Goal: Information Seeking & Learning: Learn about a topic

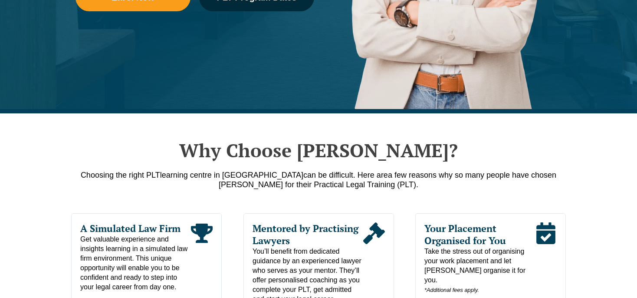
scroll to position [304, 0]
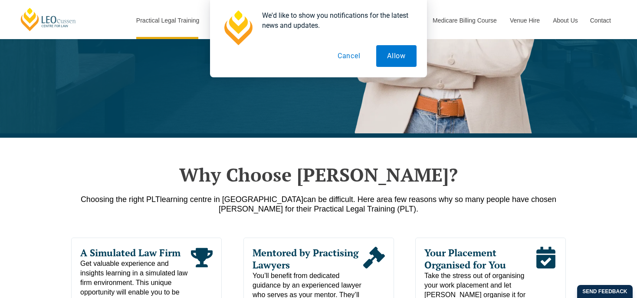
click at [354, 57] on button "Cancel" at bounding box center [349, 56] width 45 height 22
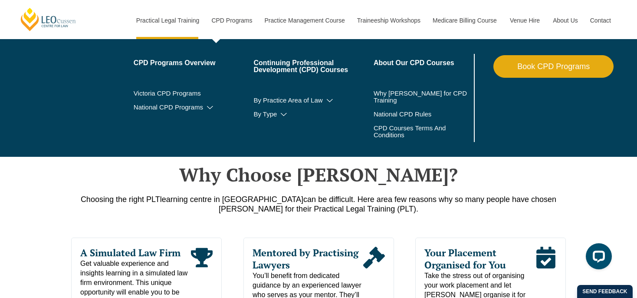
scroll to position [0, 0]
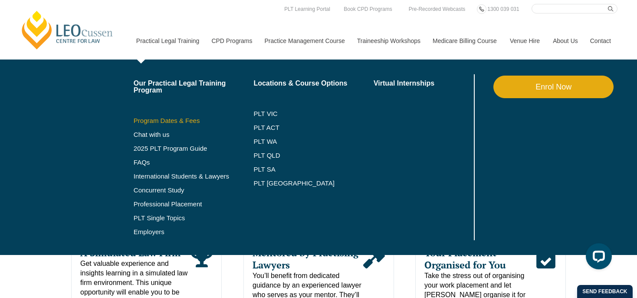
click at [183, 119] on link "Program Dates & Fees" at bounding box center [194, 120] width 120 height 7
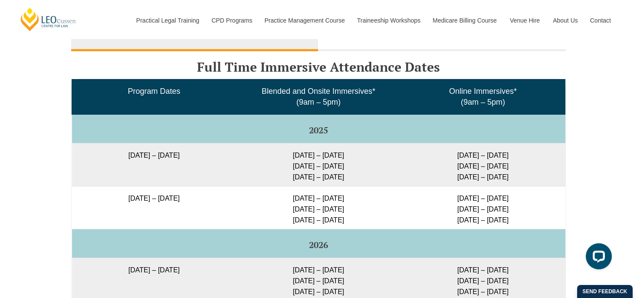
drag, startPoint x: 448, startPoint y: 149, endPoint x: 531, endPoint y: 154, distance: 83.1
click at [531, 154] on td "30 Sep – 3 Oct 2025 10 – 12 Dec 2025 11 – 13 Feb 2026" at bounding box center [483, 164] width 165 height 43
copy td "30 Sep – 3 Oct 2025"
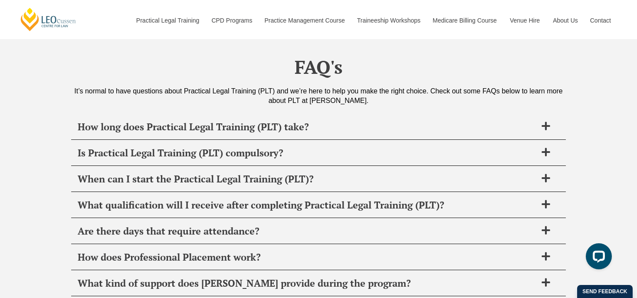
scroll to position [3324, 0]
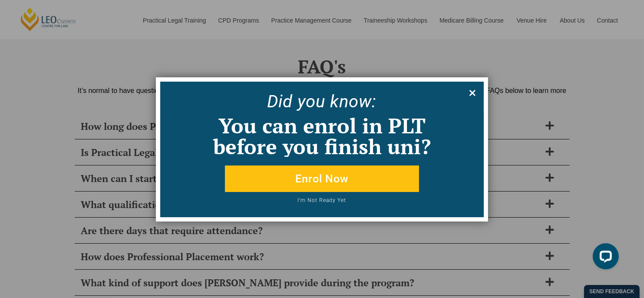
click at [472, 91] on icon at bounding box center [473, 93] width 10 height 10
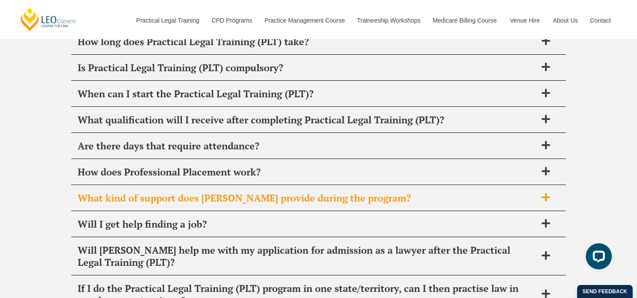
scroll to position [3411, 0]
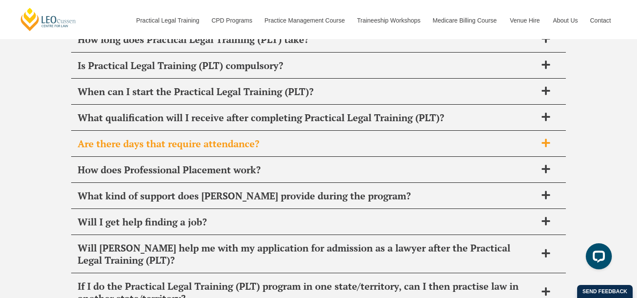
click at [218, 138] on span "Are there days that require attendance?" at bounding box center [307, 144] width 459 height 12
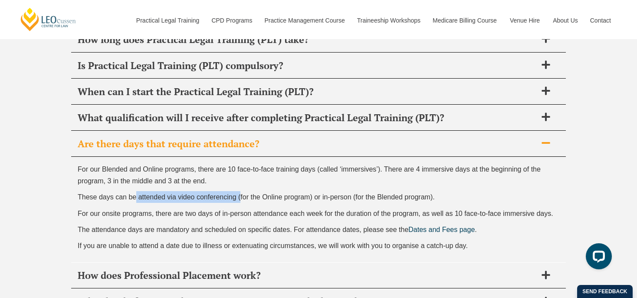
drag, startPoint x: 135, startPoint y: 179, endPoint x: 240, endPoint y: 182, distance: 104.7
click at [240, 193] on span "These days can be attended via video conferencing (for the Online program) or i…" at bounding box center [256, 196] width 357 height 7
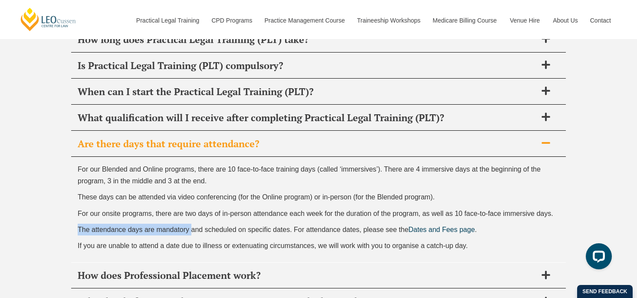
drag, startPoint x: 75, startPoint y: 213, endPoint x: 191, endPoint y: 214, distance: 115.9
click at [191, 214] on div "For our Blended and Online programs, there are 10 face-to-face training days (c…" at bounding box center [318, 209] width 495 height 105
copy span "The attendance days are mandatory"
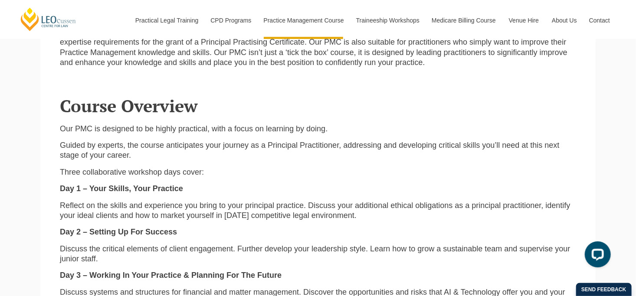
scroll to position [868, 0]
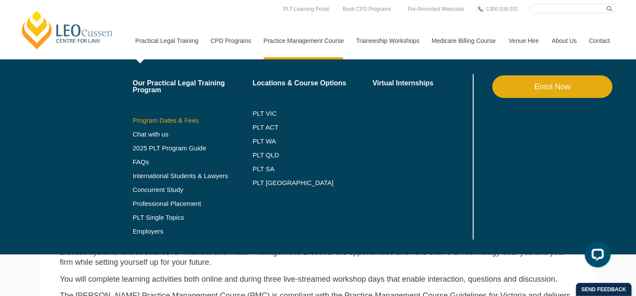
click at [172, 119] on link "Program Dates & Fees" at bounding box center [193, 120] width 120 height 7
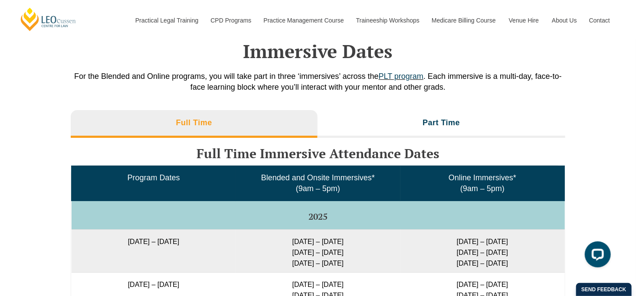
drag, startPoint x: 448, startPoint y: 239, endPoint x: 520, endPoint y: 237, distance: 72.1
click at [520, 237] on td "30 Sep – 3 Oct 2025 10 – 12 Dec 2025 11 – 13 Feb 2026" at bounding box center [483, 251] width 165 height 43
copy td "30 Sep – 3 Oct 2025"
